Goal: Task Accomplishment & Management: Manage account settings

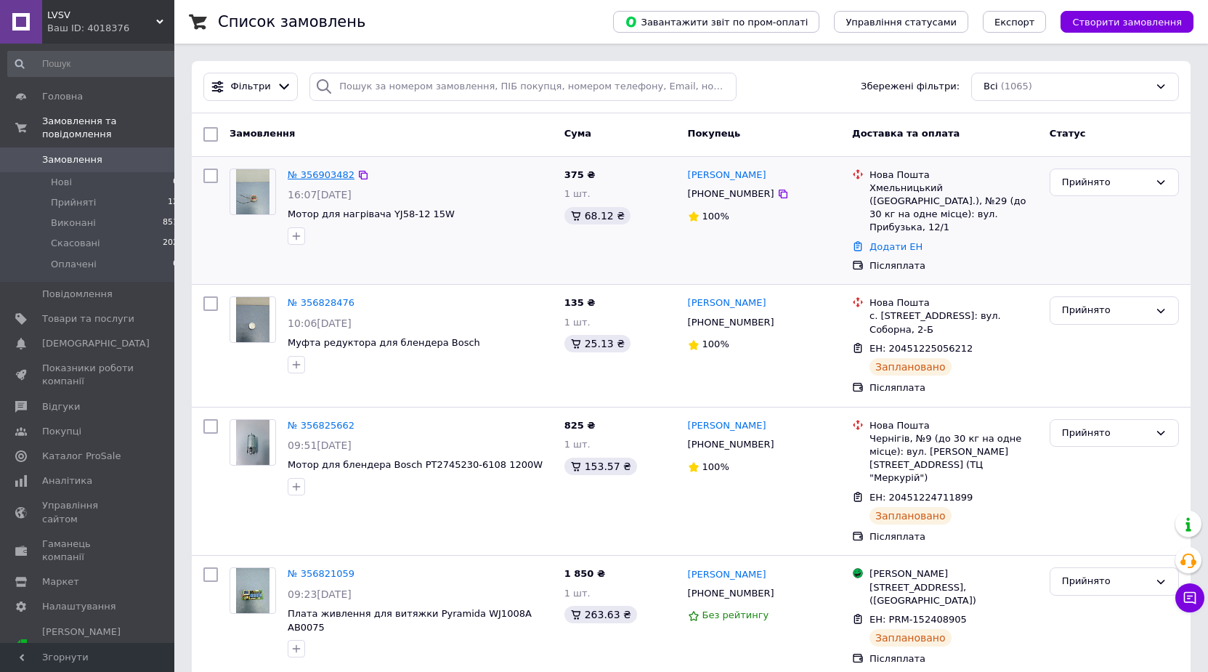
click at [311, 172] on link "№ 356903482" at bounding box center [321, 174] width 67 height 11
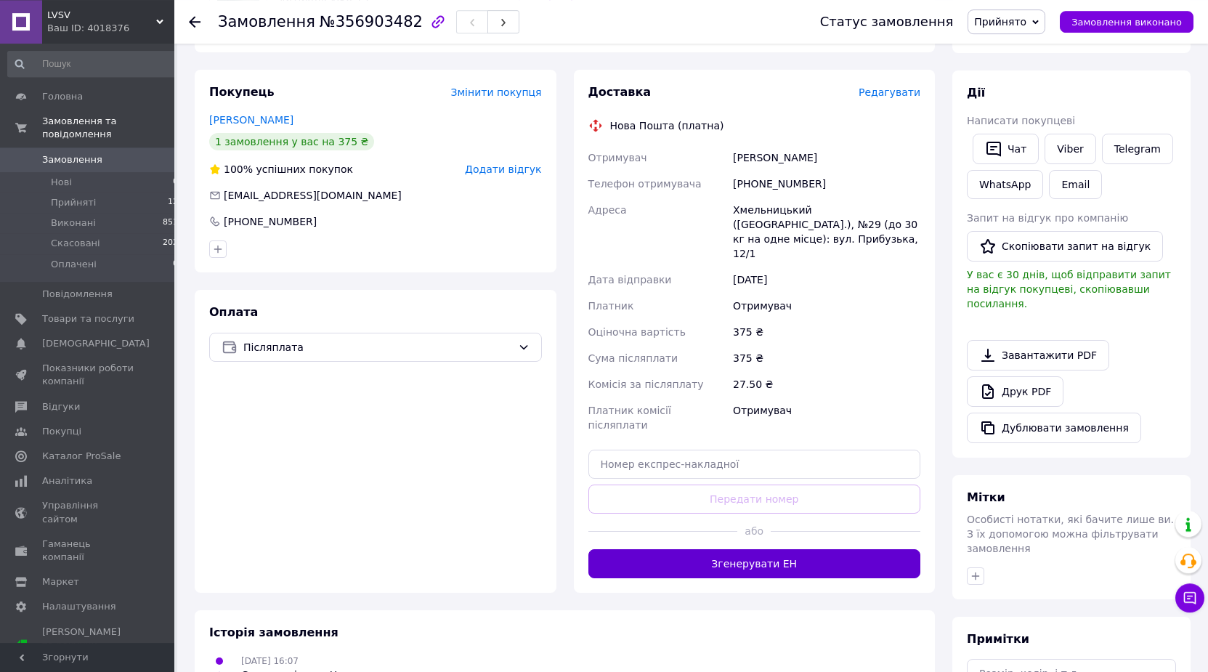
scroll to position [222, 0]
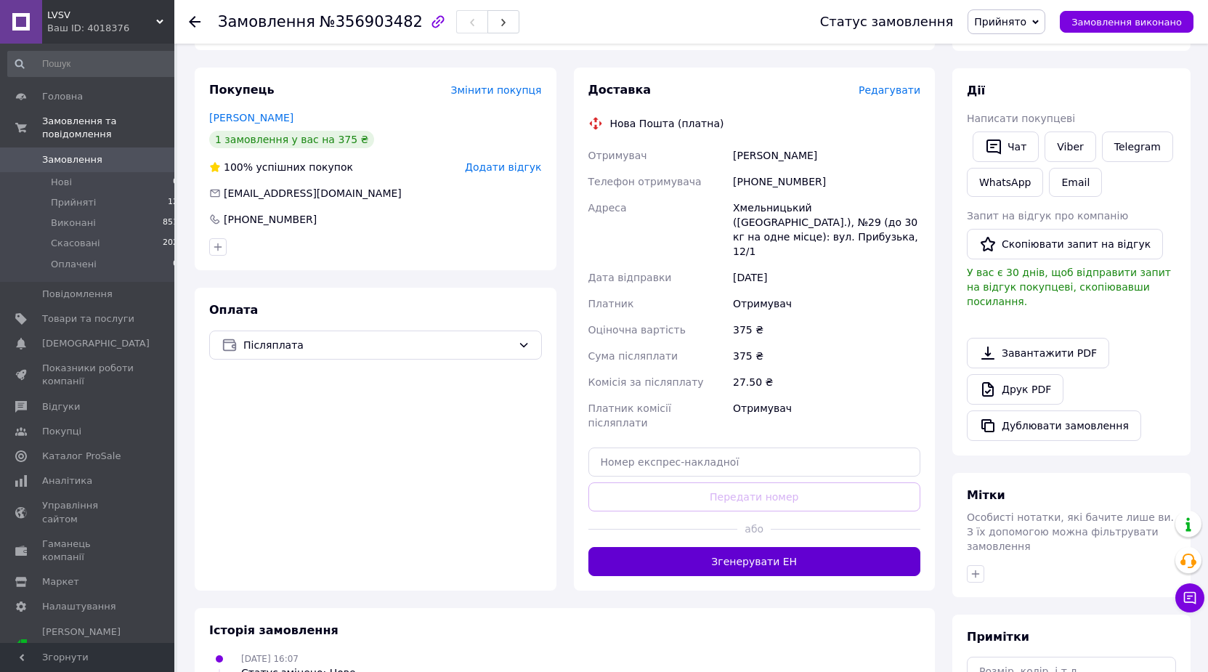
click at [735, 547] on button "Згенерувати ЕН" at bounding box center [754, 561] width 333 height 29
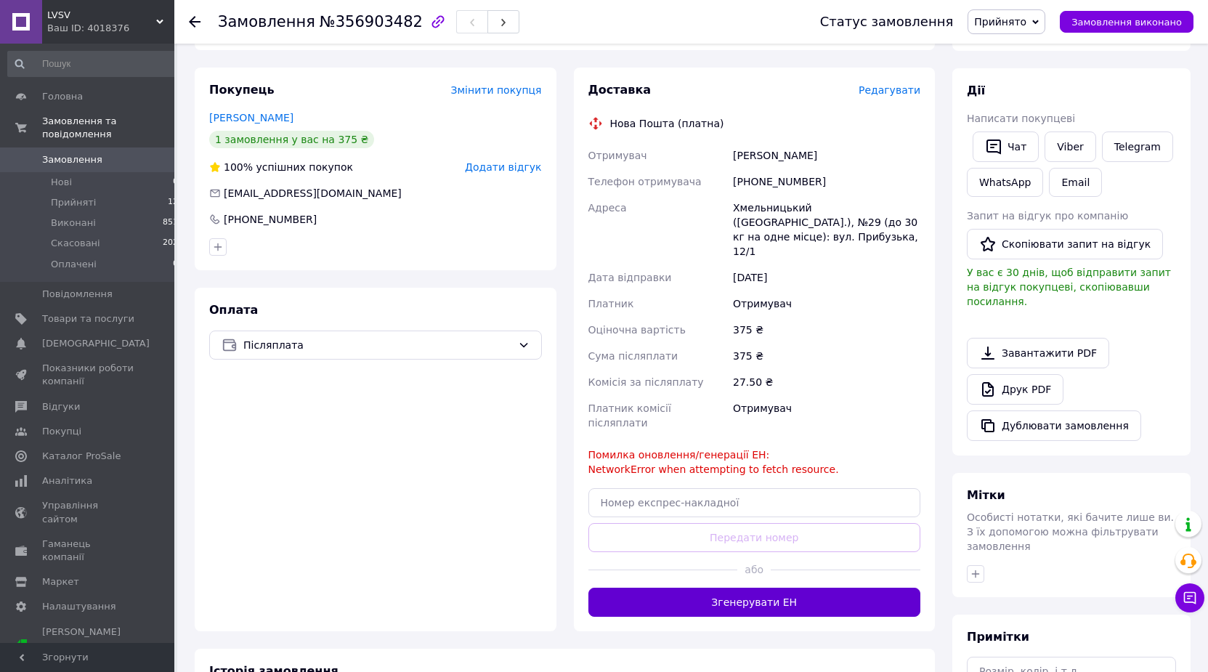
click at [733, 587] on button "Згенерувати ЕН" at bounding box center [754, 601] width 333 height 29
click at [769, 587] on button "Згенерувати ЕН" at bounding box center [754, 601] width 333 height 29
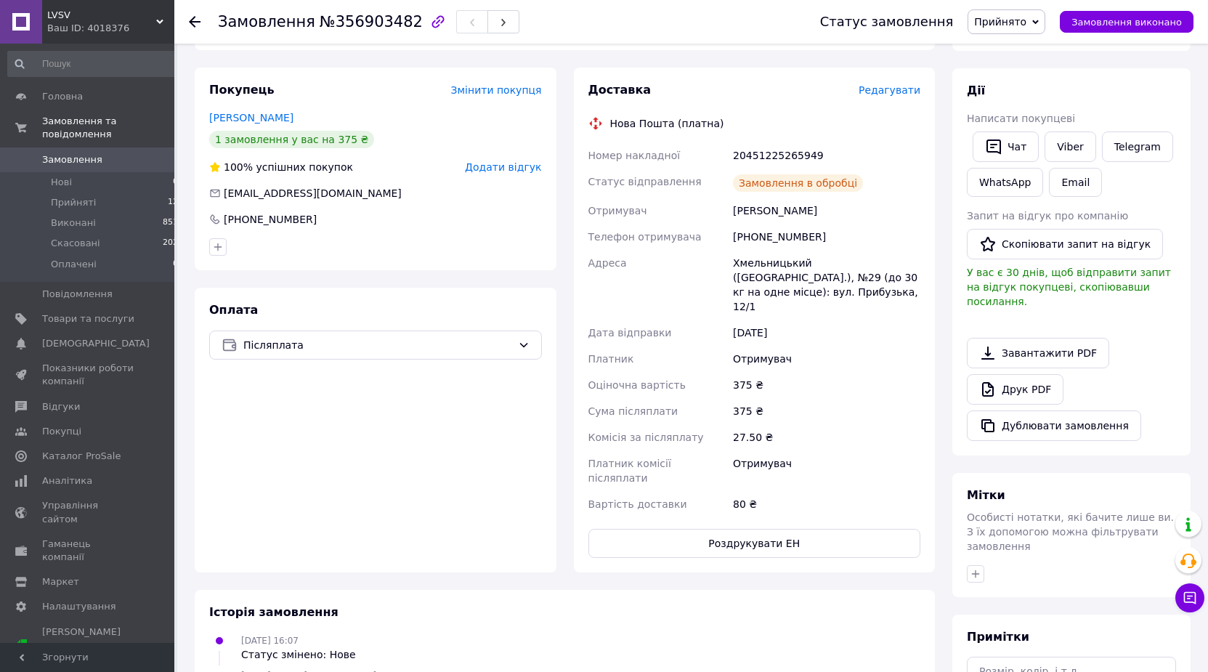
click at [106, 147] on link "Замовлення 0" at bounding box center [93, 159] width 187 height 25
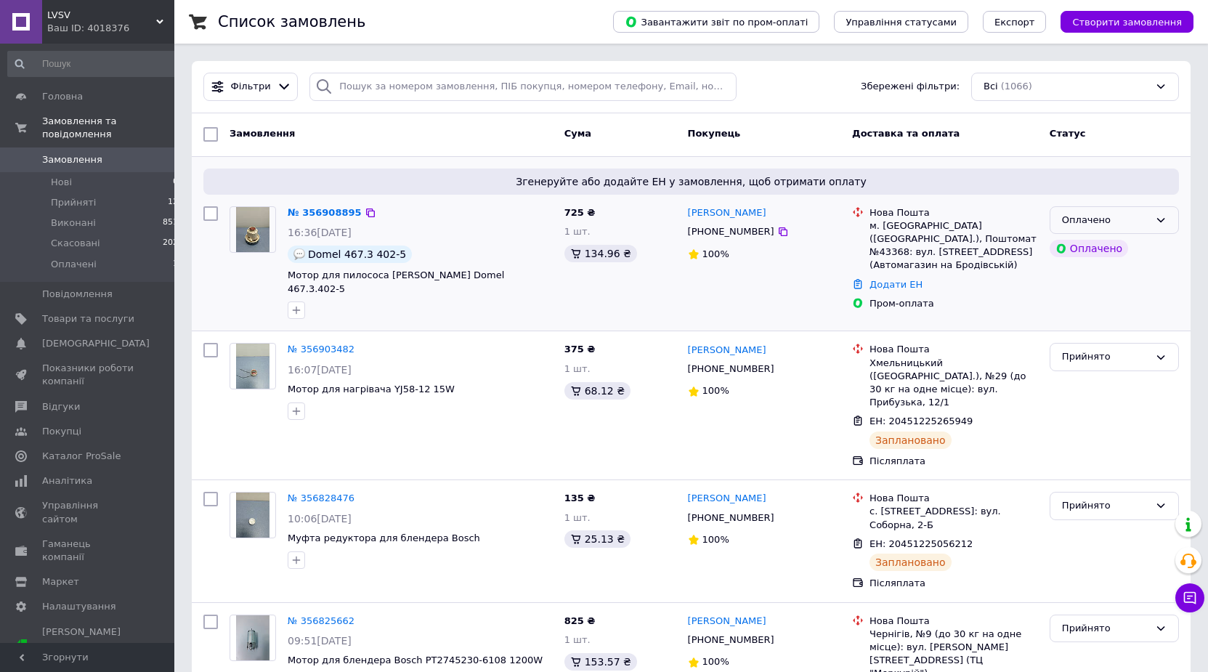
click at [1159, 217] on icon at bounding box center [1161, 220] width 12 height 12
click at [1082, 252] on li "Прийнято" at bounding box center [1114, 250] width 128 height 27
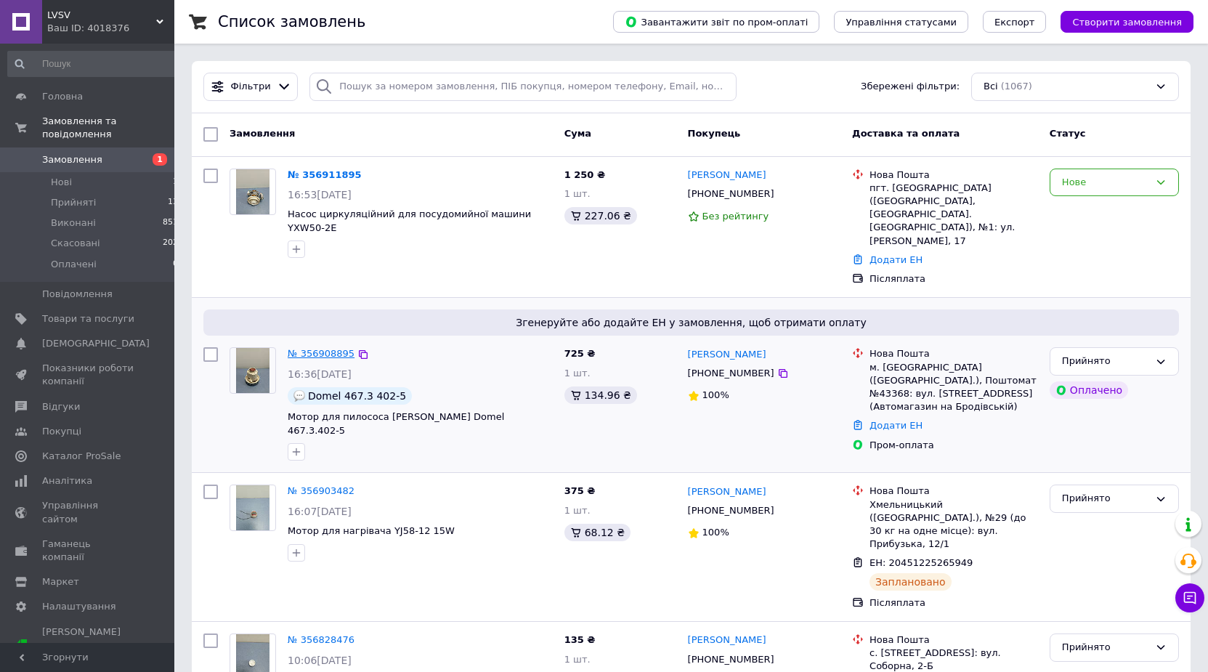
click at [316, 348] on link "№ 356908895" at bounding box center [321, 353] width 67 height 11
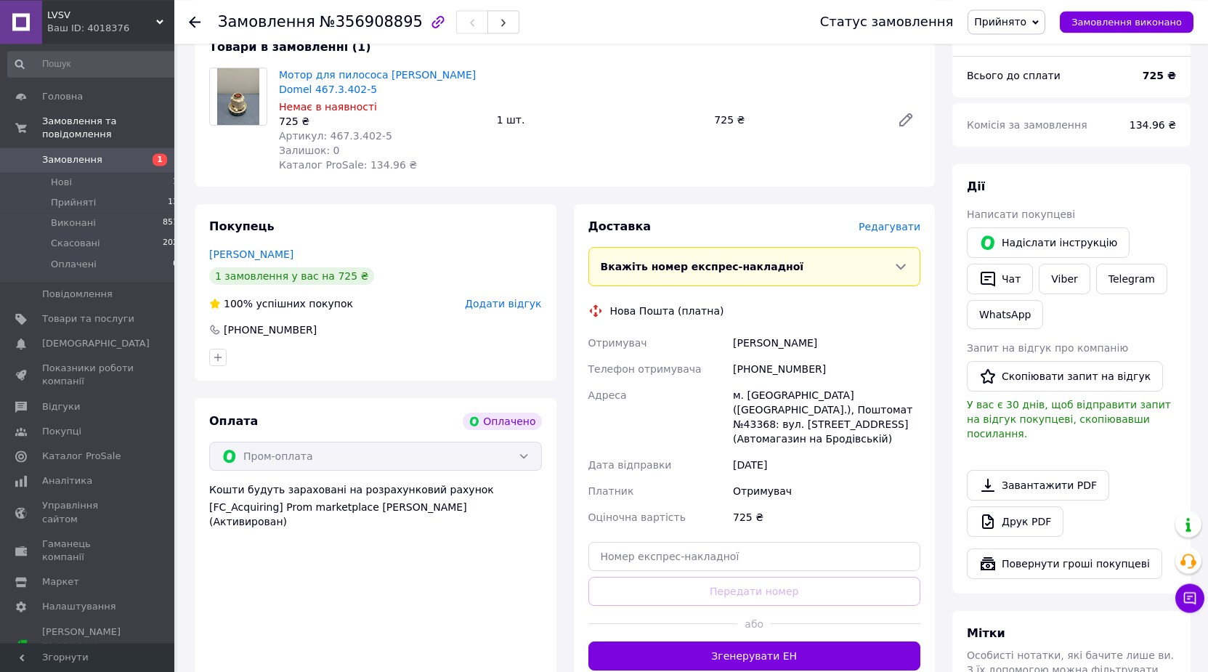
scroll to position [518, 0]
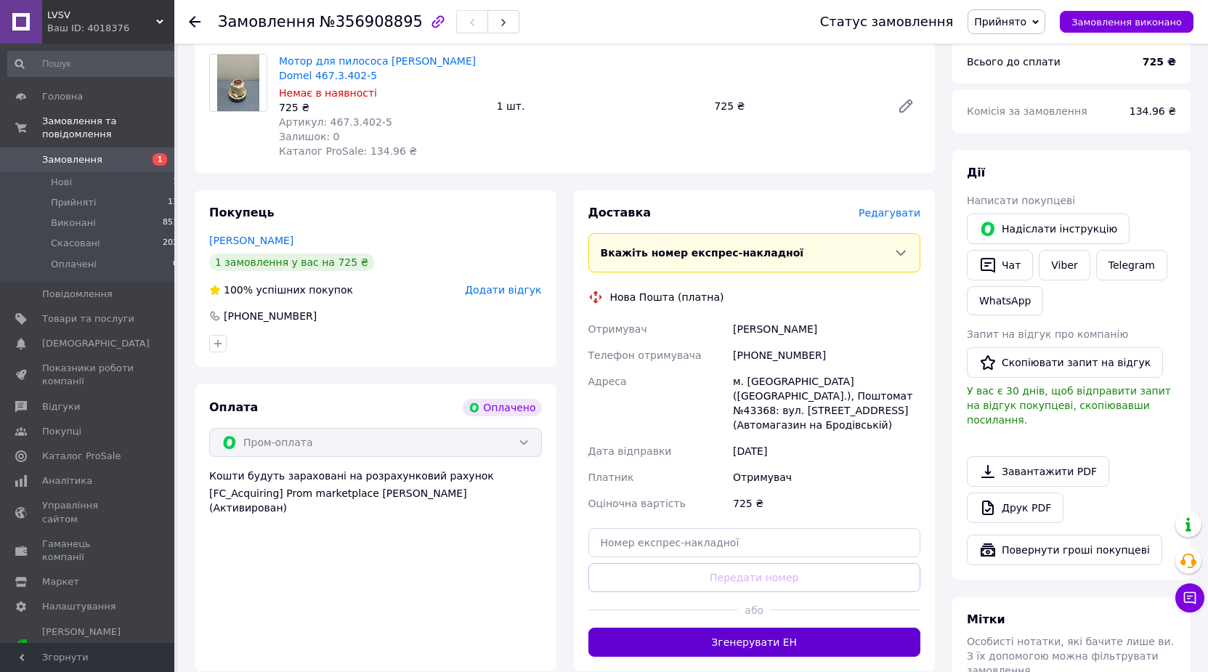
click at [749, 627] on button "Згенерувати ЕН" at bounding box center [754, 641] width 333 height 29
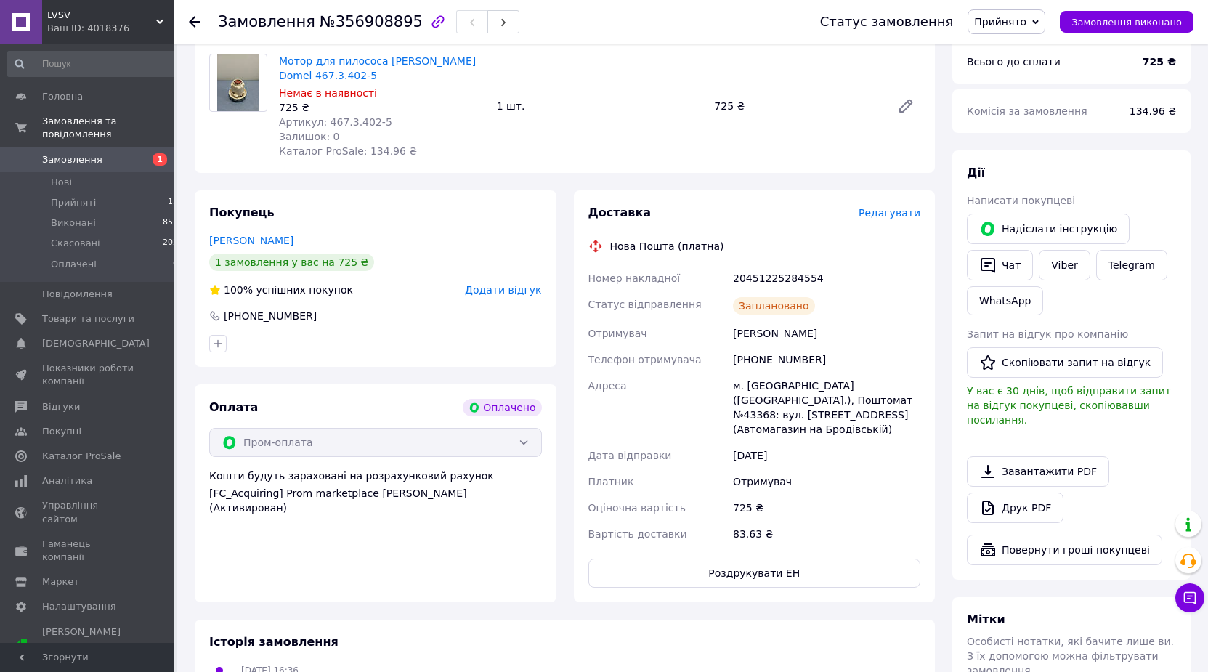
click at [198, 21] on use at bounding box center [195, 22] width 12 height 12
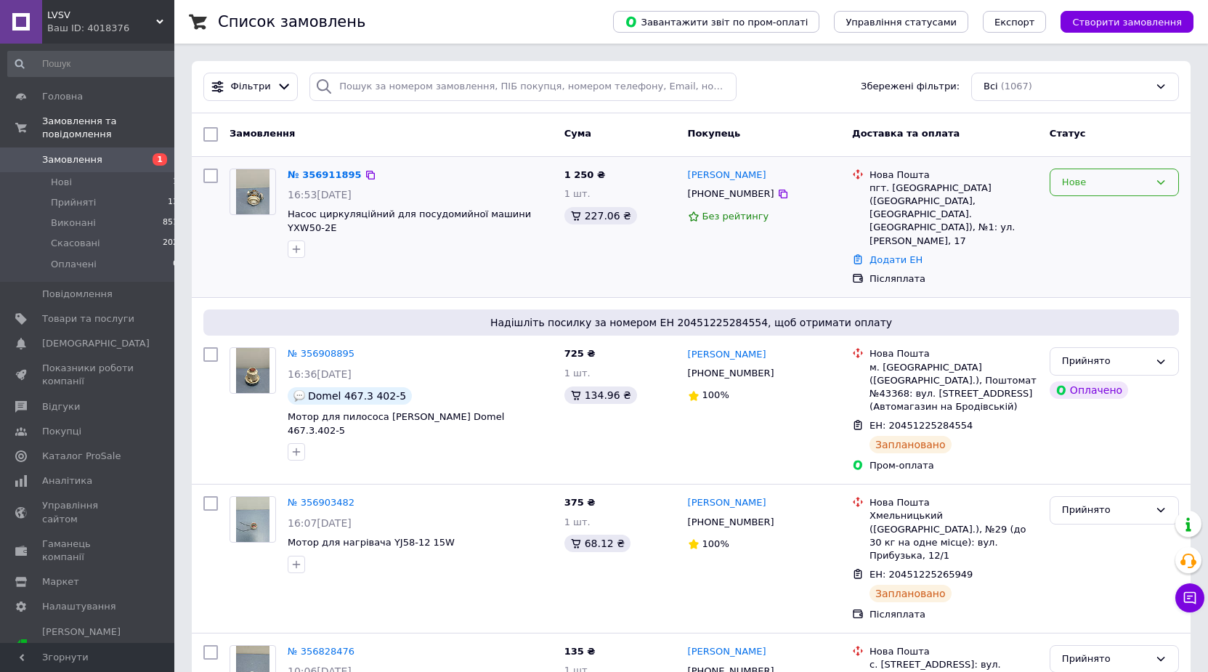
click at [1107, 182] on div "Нове" at bounding box center [1105, 182] width 87 height 15
click at [1072, 215] on li "Прийнято" at bounding box center [1114, 212] width 128 height 27
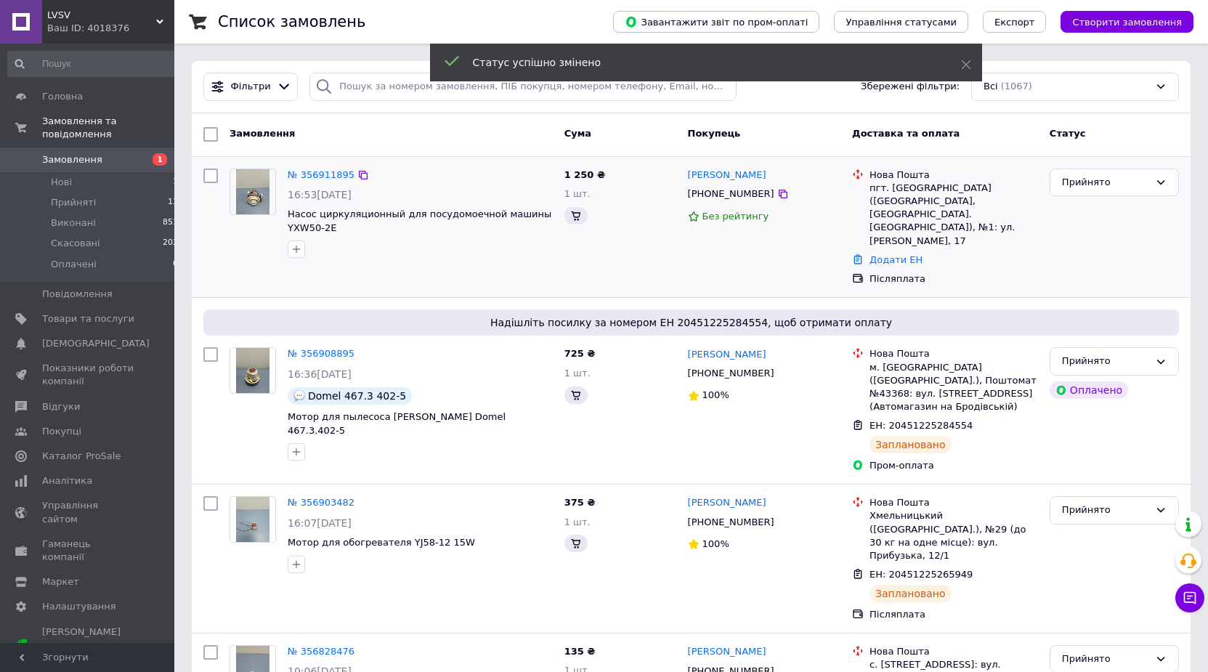
click at [304, 173] on link "№ 356911895" at bounding box center [321, 174] width 67 height 11
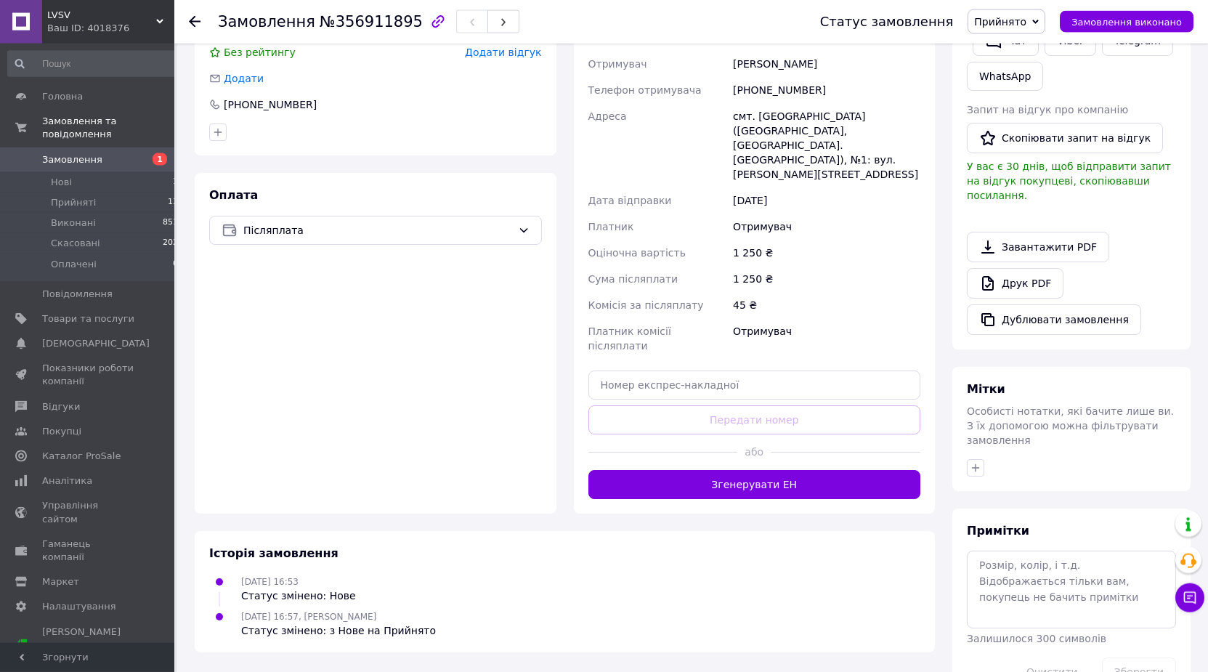
scroll to position [346, 0]
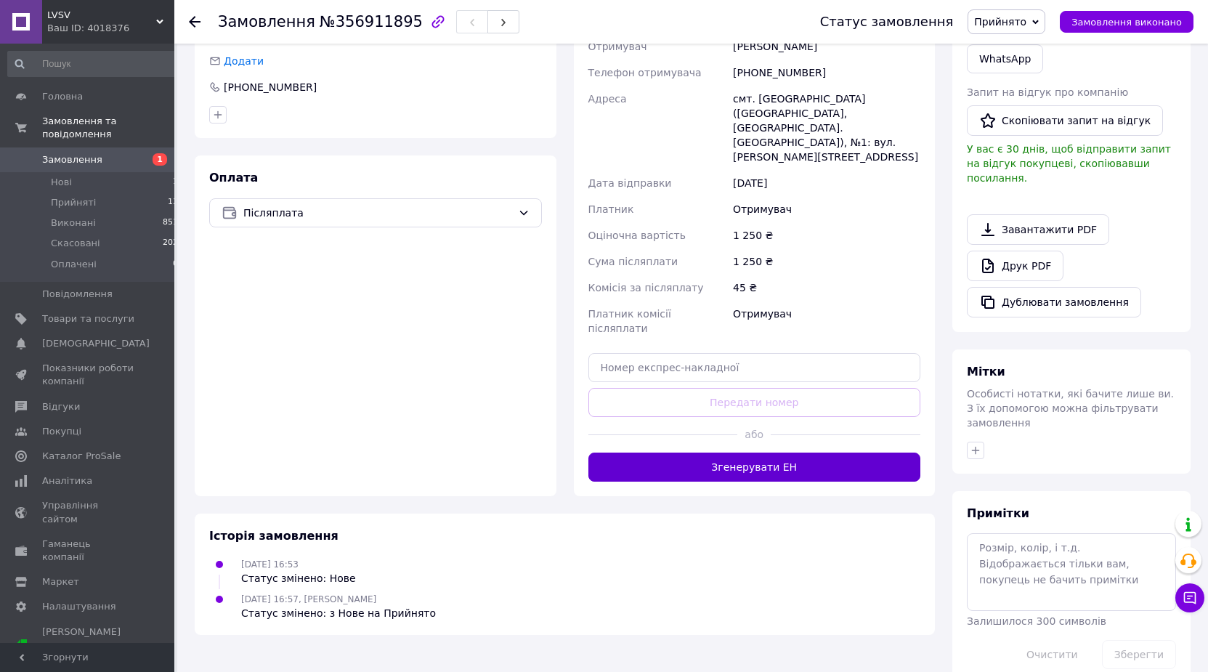
click at [781, 452] on button "Згенерувати ЕН" at bounding box center [754, 466] width 333 height 29
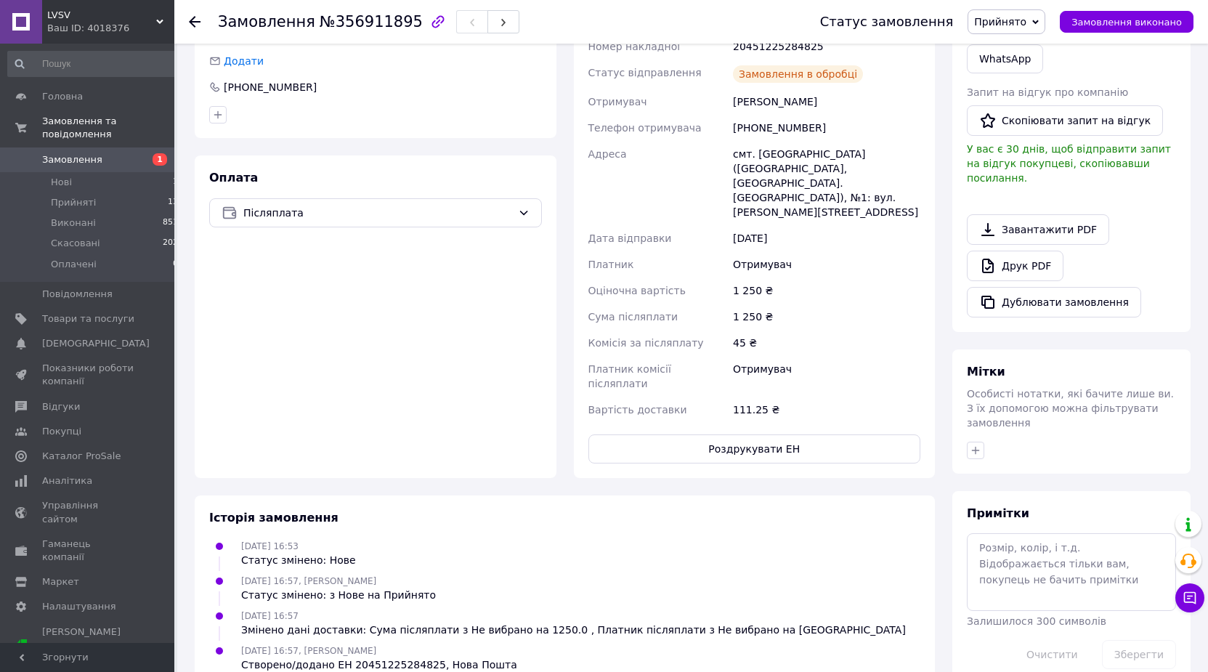
click at [93, 153] on span "Замовлення" at bounding box center [72, 159] width 60 height 13
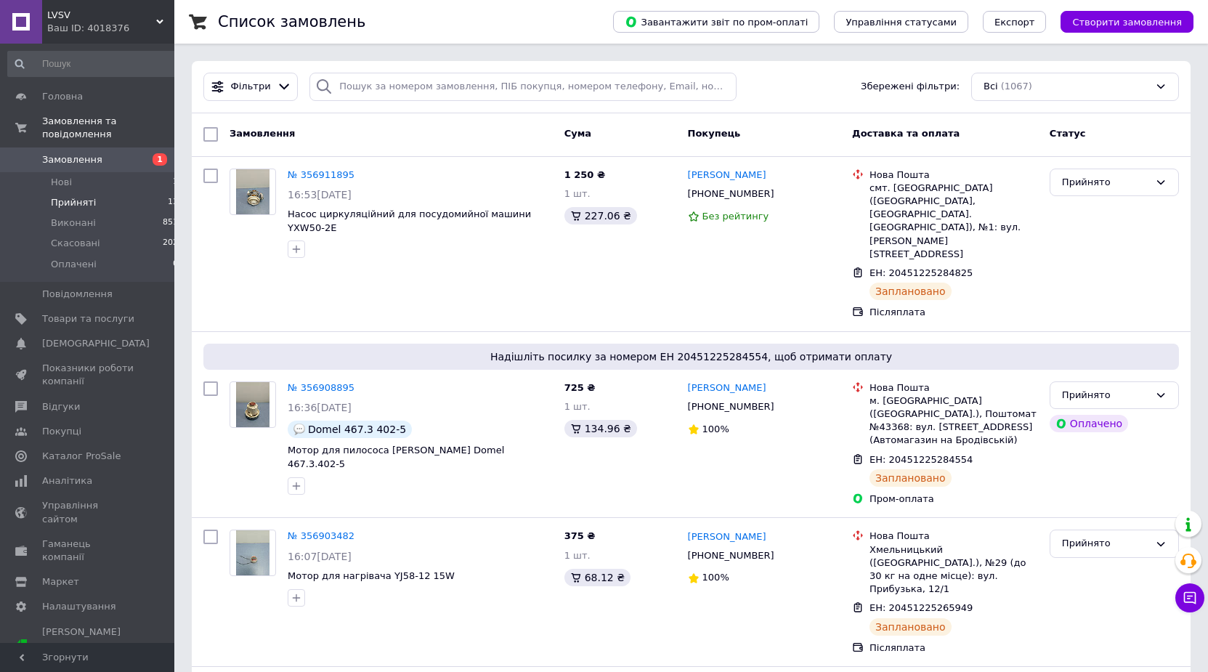
click at [85, 196] on span "Прийняті" at bounding box center [73, 202] width 45 height 13
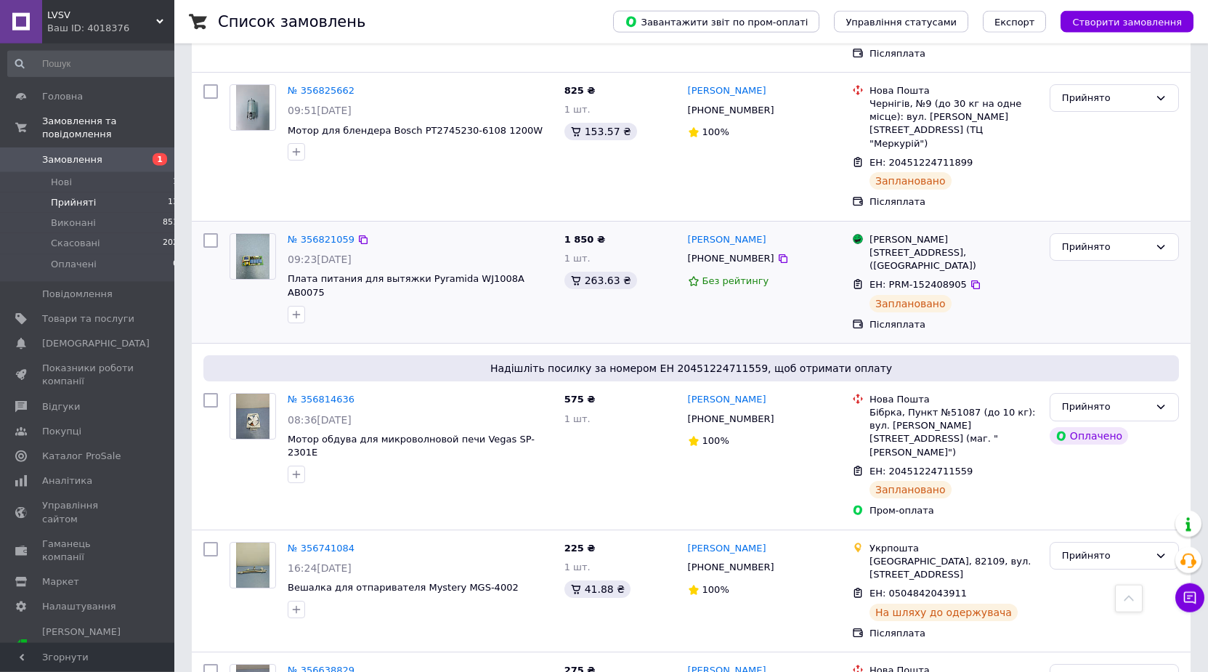
scroll to position [593, 0]
click at [320, 235] on link "№ 356821059" at bounding box center [321, 240] width 67 height 11
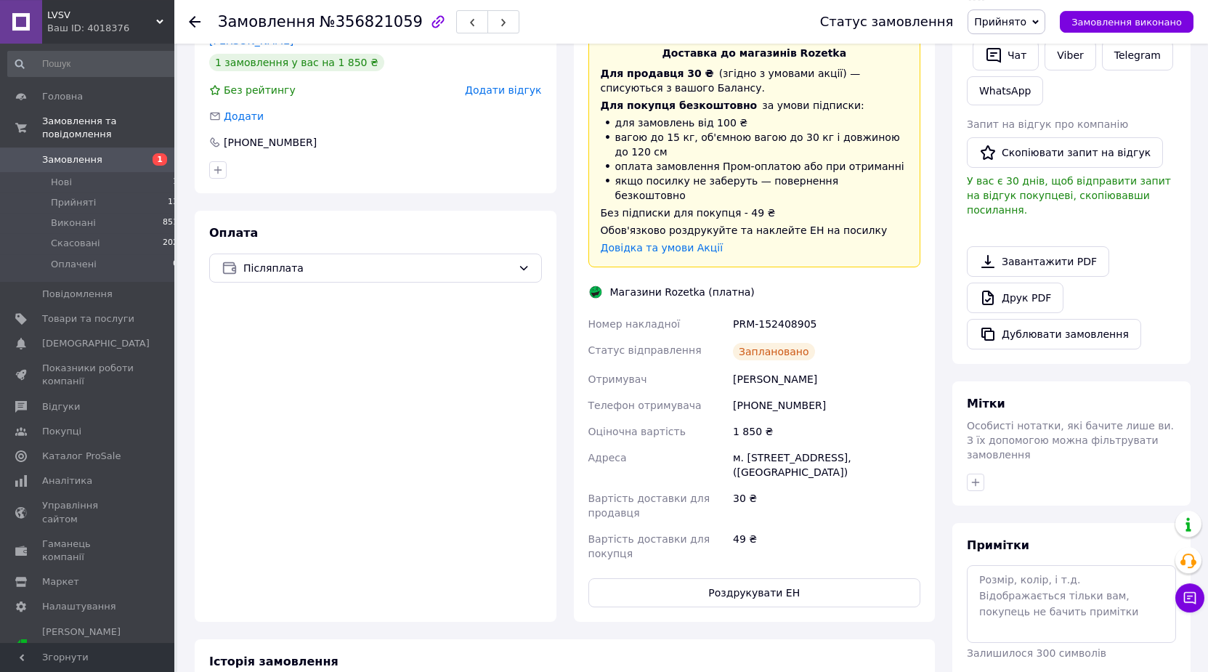
scroll to position [370, 0]
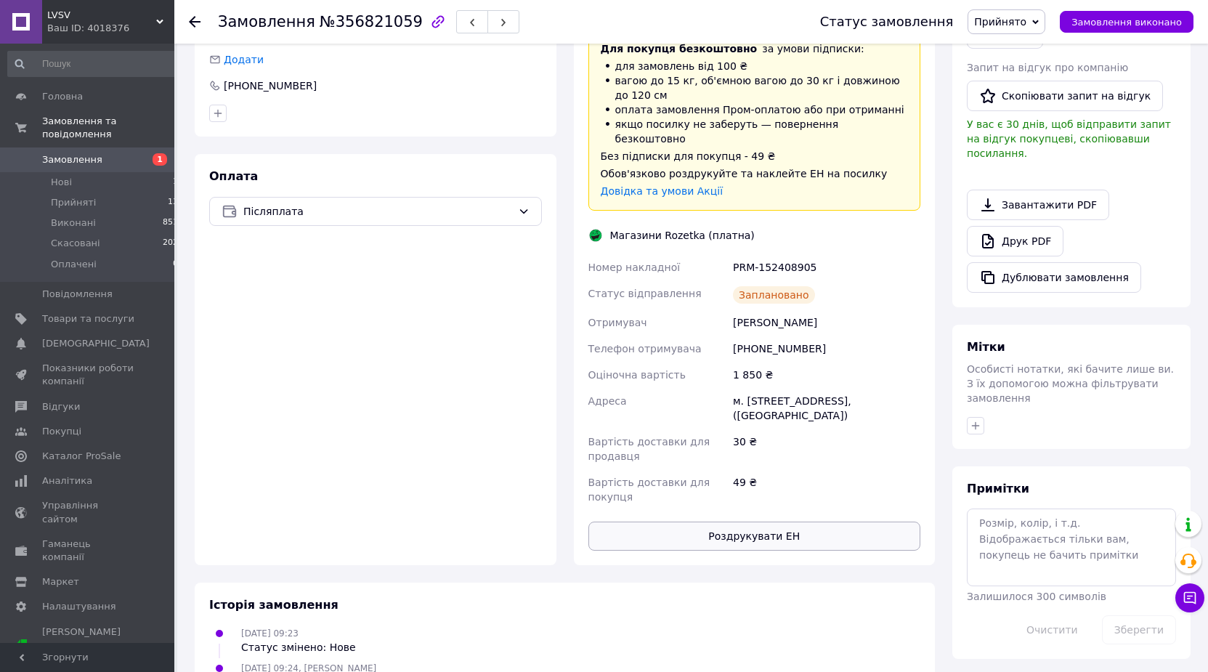
click at [740, 532] on button "Роздрукувати ЕН" at bounding box center [754, 535] width 333 height 29
click at [194, 20] on icon at bounding box center [195, 22] width 12 height 12
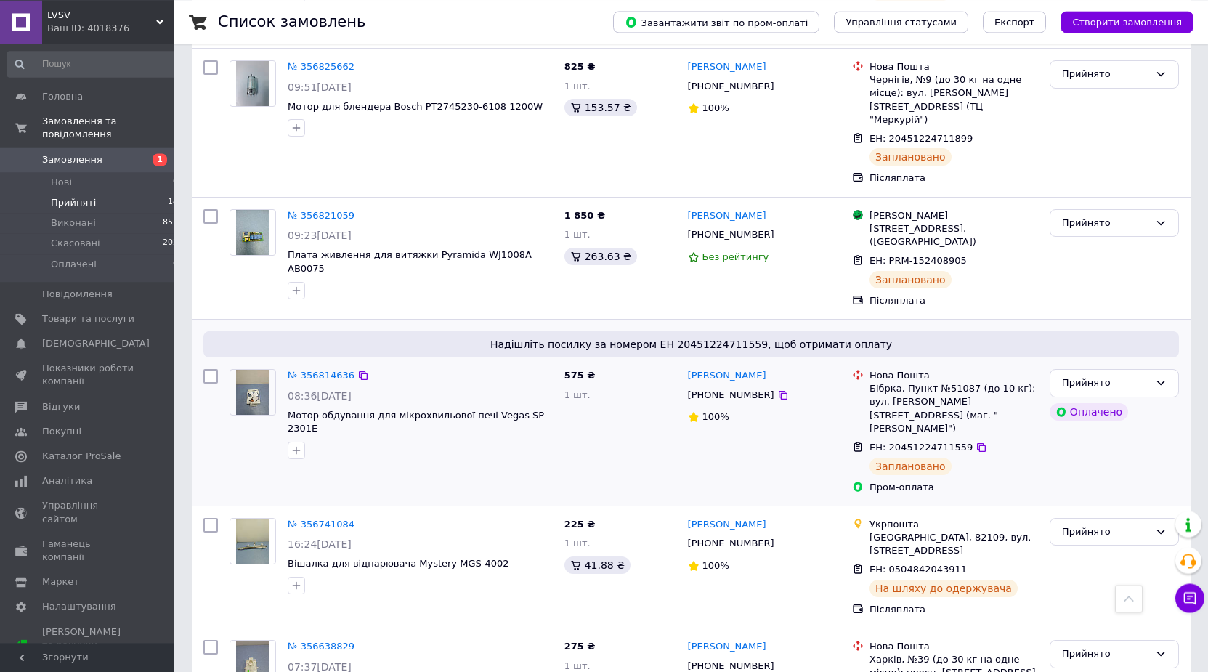
scroll to position [815, 0]
